Goal: Task Accomplishment & Management: Use online tool/utility

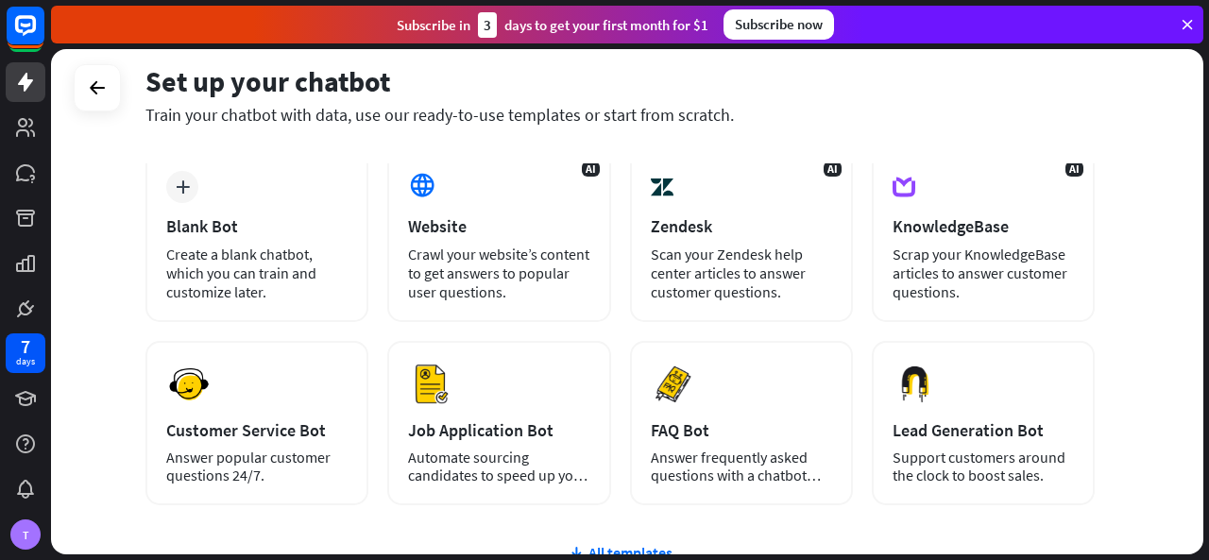
scroll to position [95, 0]
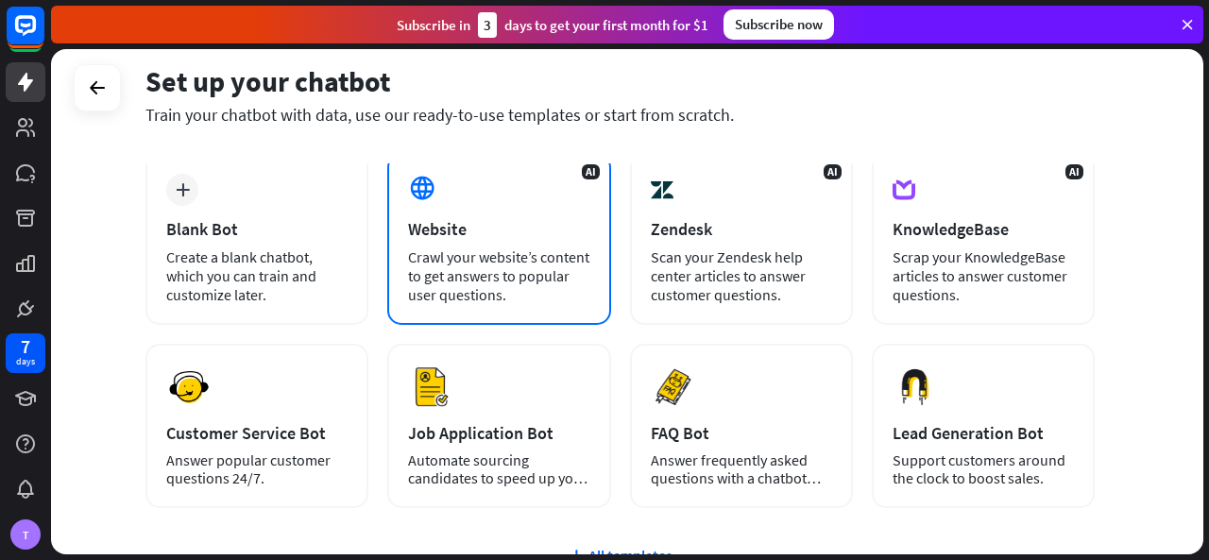
click at [483, 296] on div "Crawl your website’s content to get answers to popular user questions." at bounding box center [498, 275] width 181 height 57
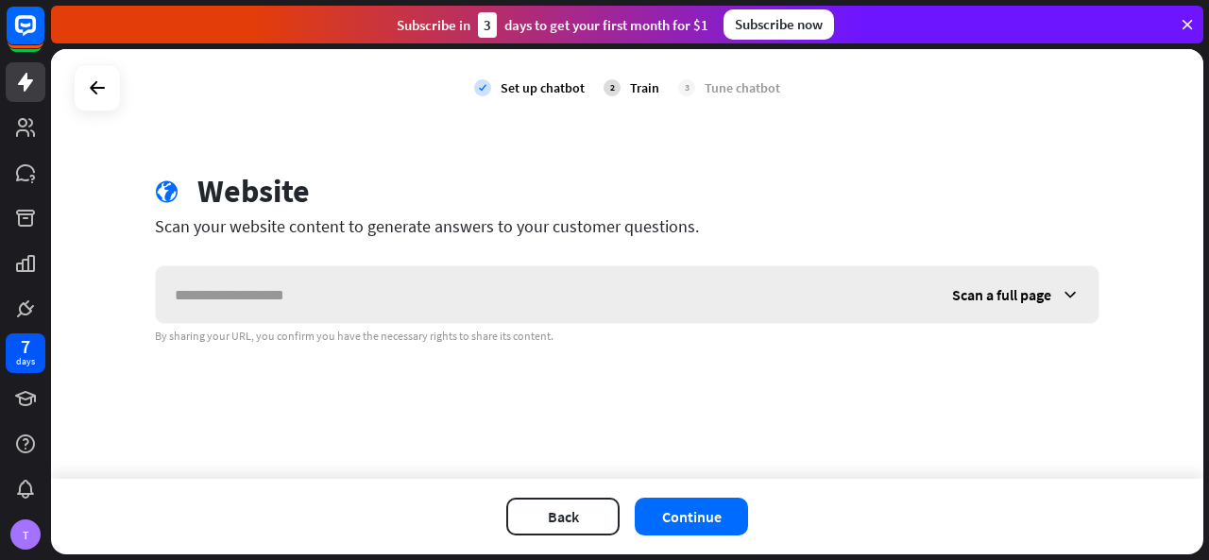
click at [1067, 295] on icon at bounding box center [1070, 294] width 19 height 19
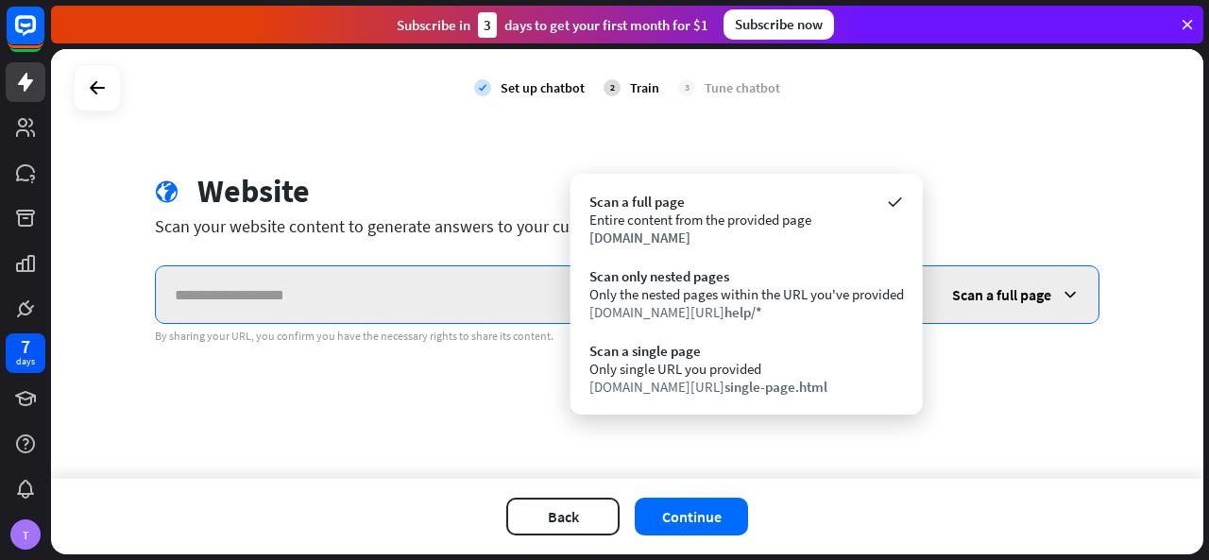
click at [359, 290] on input "text" at bounding box center [544, 294] width 777 height 57
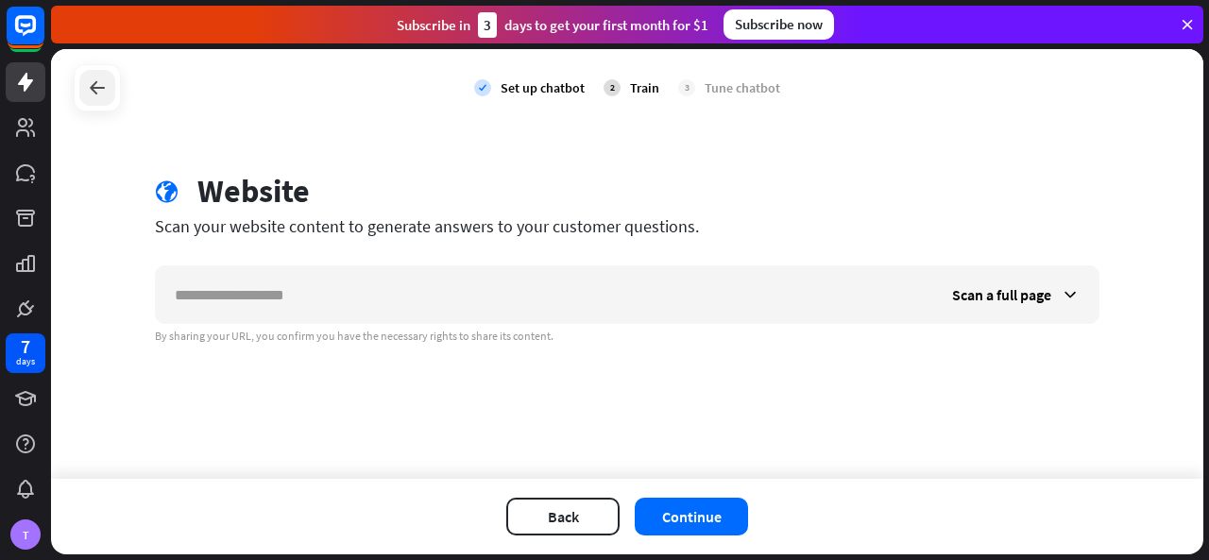
click at [108, 88] on icon at bounding box center [97, 87] width 23 height 23
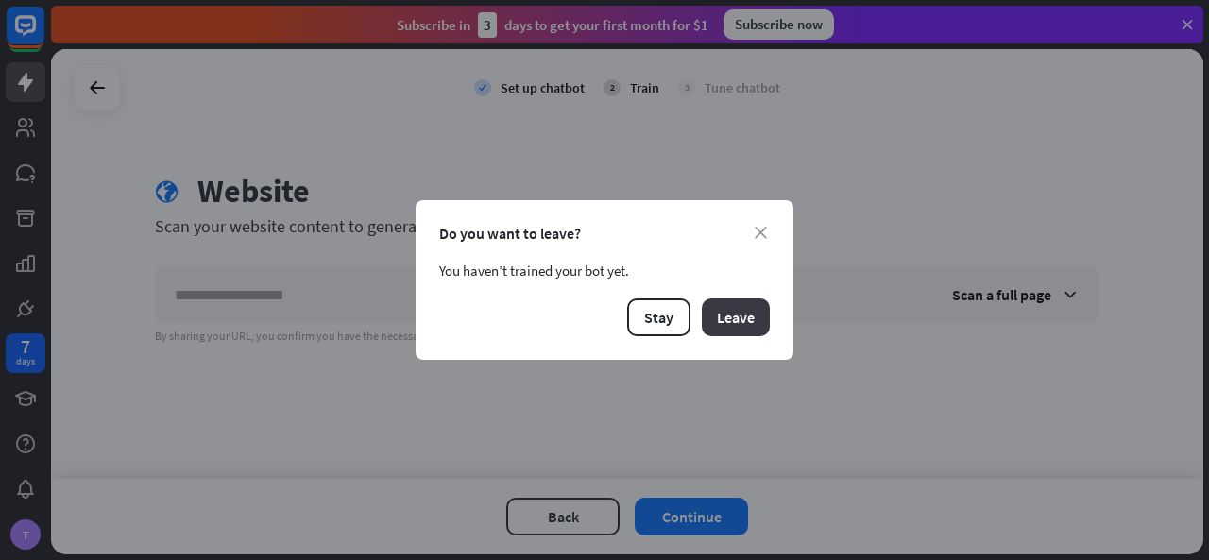
click at [731, 325] on button "Leave" at bounding box center [736, 317] width 68 height 38
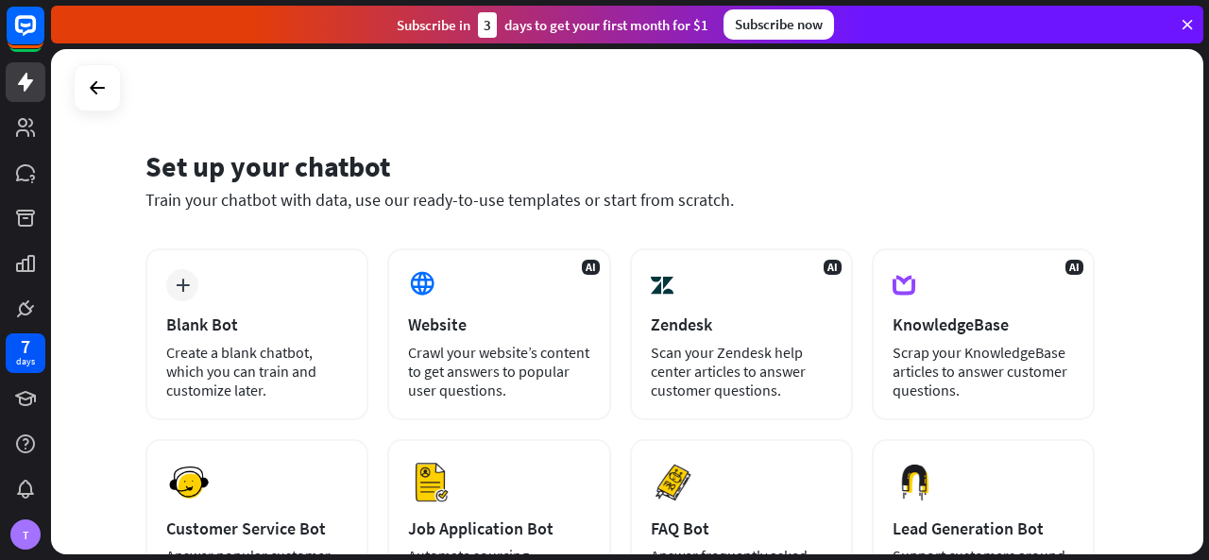
drag, startPoint x: 1207, startPoint y: 190, endPoint x: 1205, endPoint y: 246, distance: 55.7
click at [1205, 246] on div "Set up your chatbot Train your chatbot with data, use our ready-to-use template…" at bounding box center [630, 304] width 1158 height 511
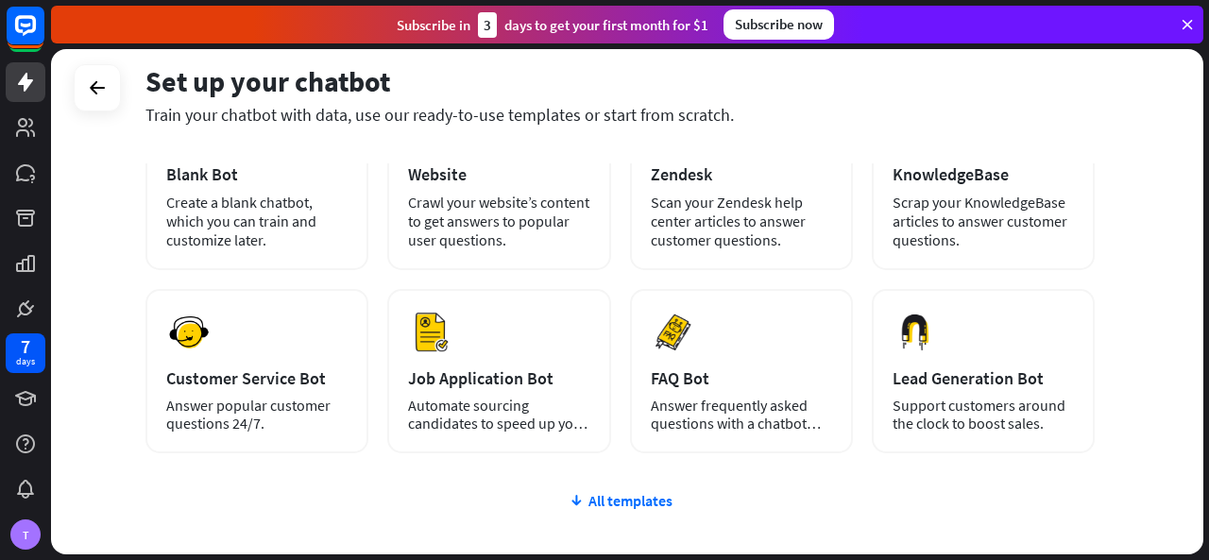
scroll to position [180, 0]
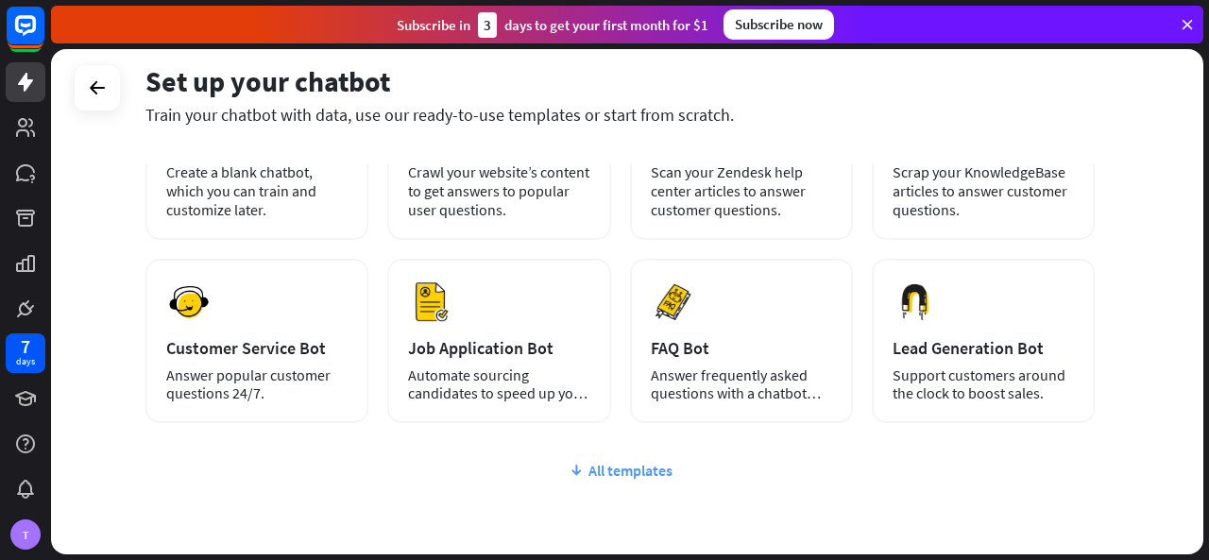
click at [611, 474] on div "All templates" at bounding box center [619, 470] width 949 height 19
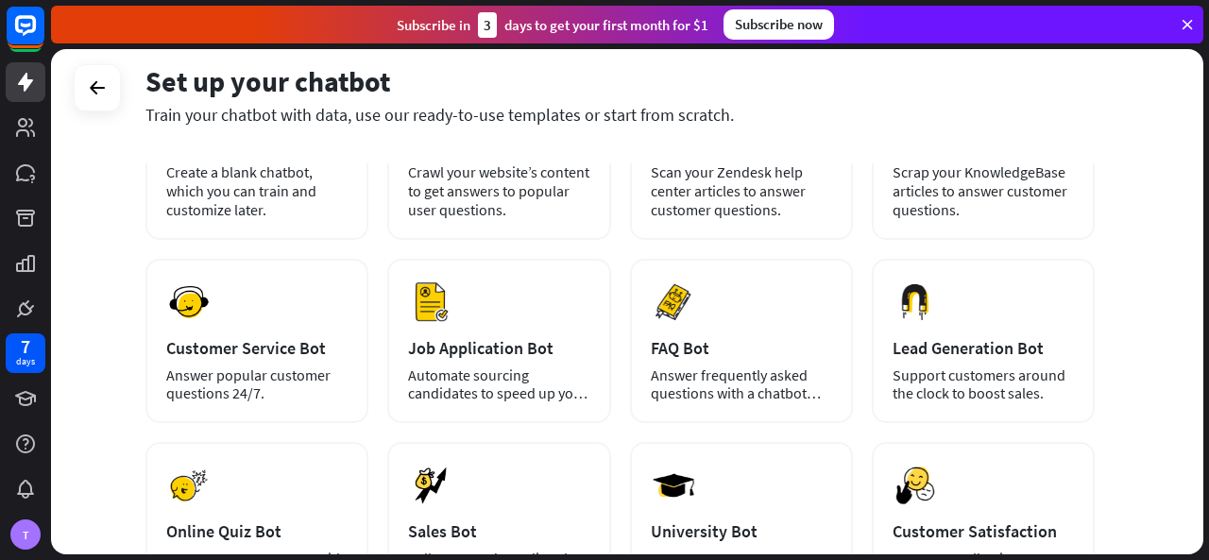
drag, startPoint x: 1208, startPoint y: 237, endPoint x: 1208, endPoint y: 262, distance: 24.6
click at [1208, 262] on div "Set up your chatbot Train your chatbot with data, use our ready-to-use template…" at bounding box center [630, 304] width 1158 height 511
click at [1139, 237] on div "Set up your chatbot Train your chatbot with data, use our ready-to-use template…" at bounding box center [627, 301] width 1152 height 505
drag, startPoint x: 1203, startPoint y: 270, endPoint x: 1208, endPoint y: 299, distance: 29.7
click at [1208, 299] on div "Set up your chatbot Train your chatbot with data, use our ready-to-use template…" at bounding box center [630, 304] width 1158 height 511
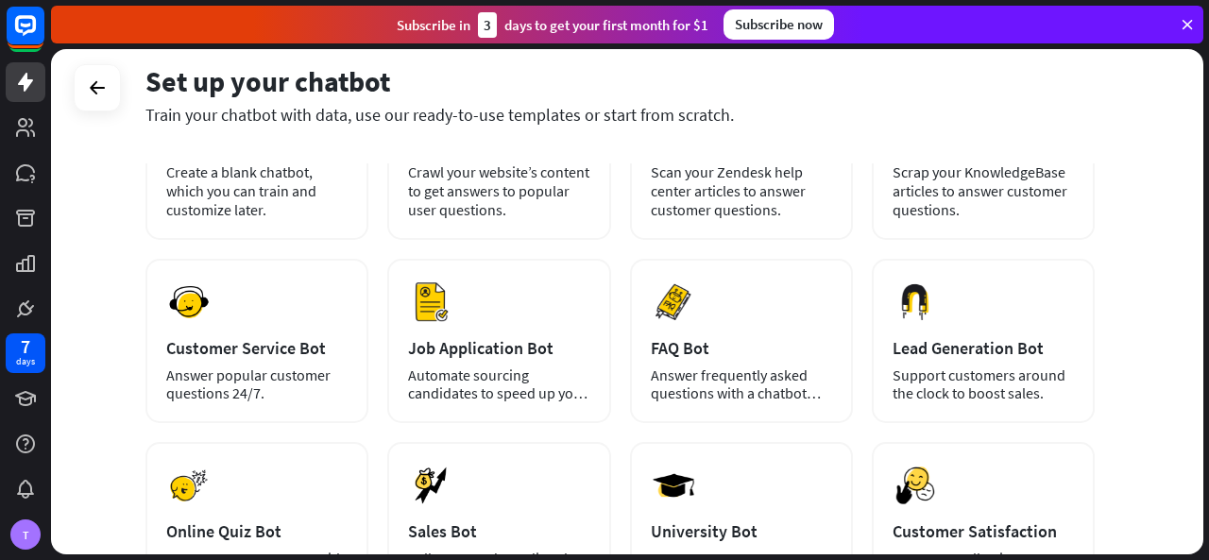
click at [1203, 382] on div "Set up your chatbot Train your chatbot with data, use our ready-to-use template…" at bounding box center [630, 304] width 1158 height 511
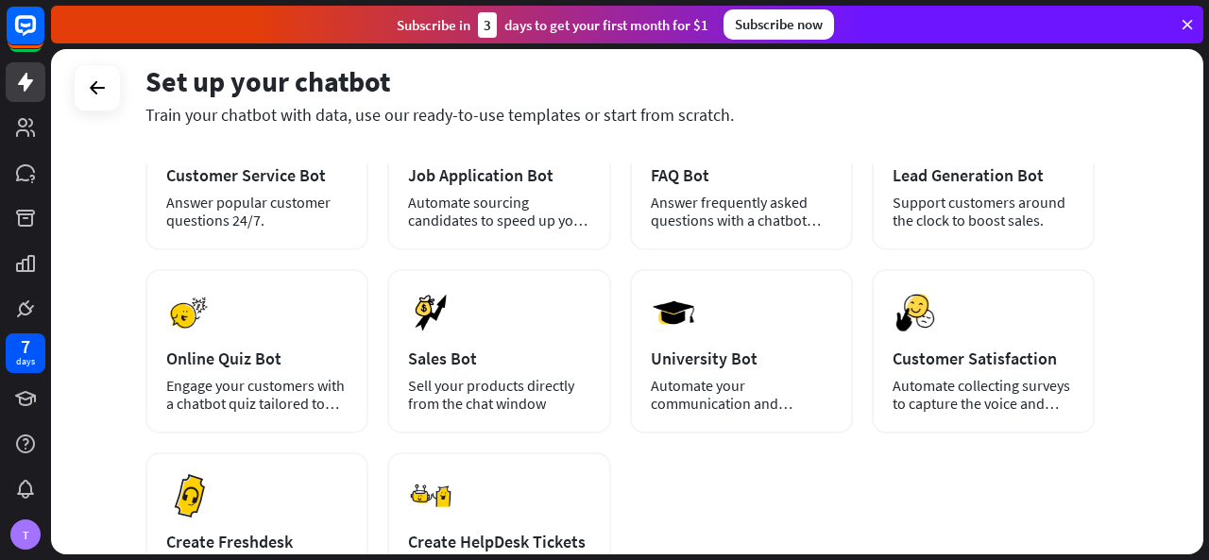
scroll to position [289, 0]
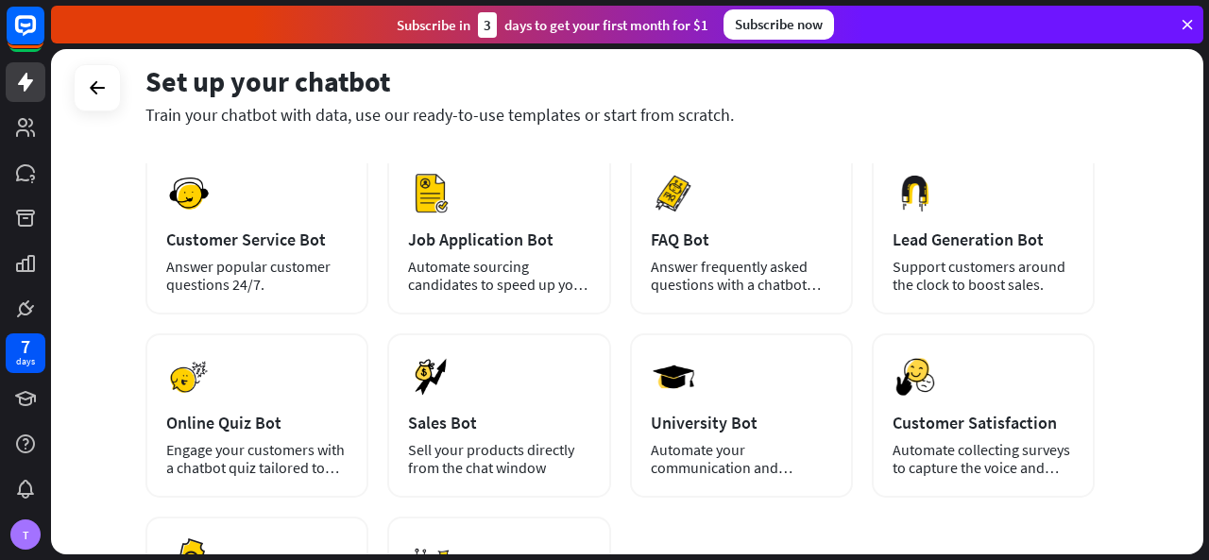
drag, startPoint x: 1208, startPoint y: 345, endPoint x: 1208, endPoint y: 307, distance: 37.8
click at [1208, 307] on div "Set up your chatbot Train your chatbot with data, use our ready-to-use template…" at bounding box center [630, 304] width 1158 height 511
click at [1176, 246] on div "Set up your chatbot Train your chatbot with data, use our ready-to-use template…" at bounding box center [627, 301] width 1152 height 505
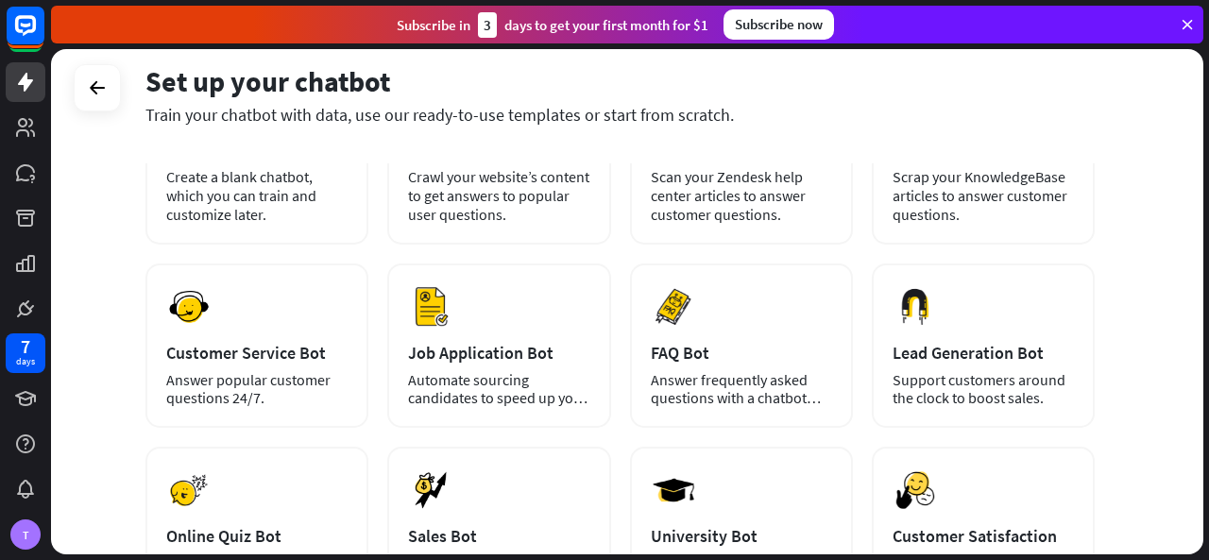
scroll to position [6, 0]
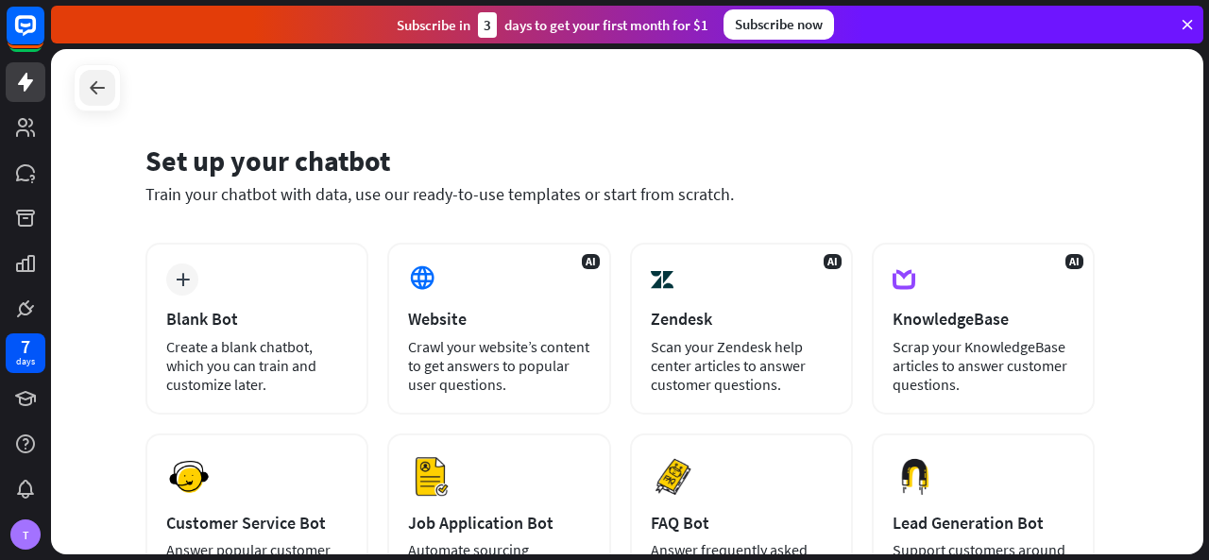
click at [87, 85] on icon at bounding box center [97, 87] width 23 height 23
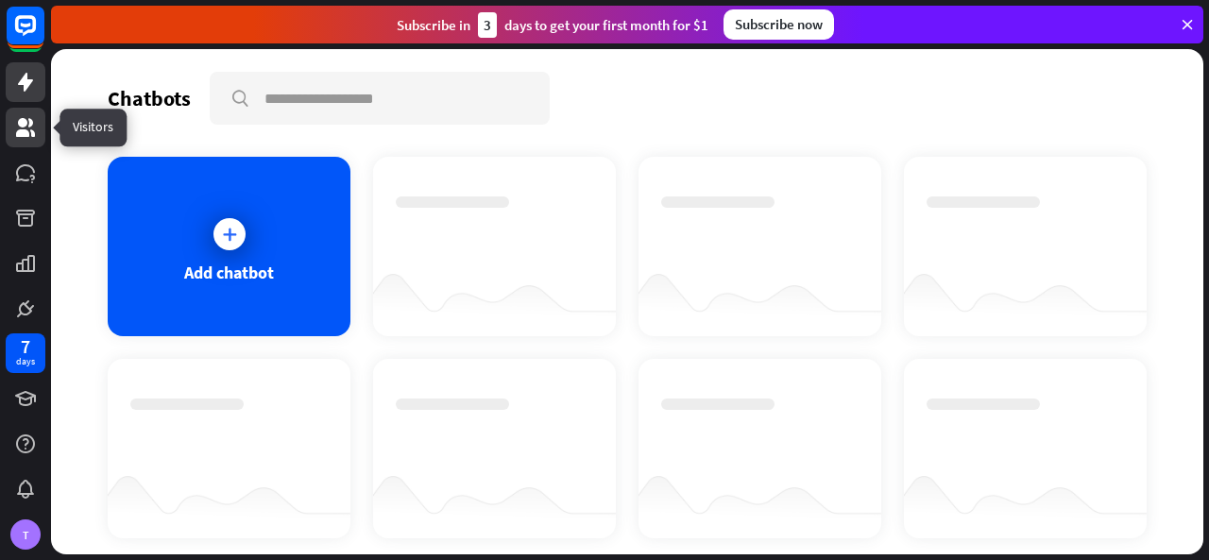
click at [30, 141] on link at bounding box center [26, 128] width 40 height 40
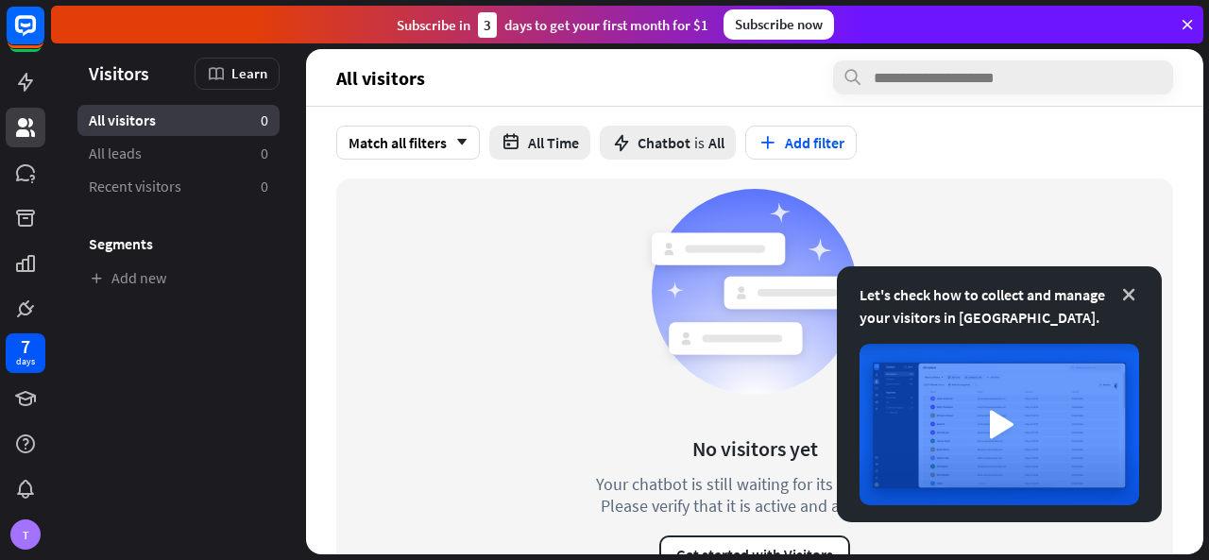
click at [1126, 301] on icon at bounding box center [1128, 294] width 19 height 19
